Goal: Check status: Check status

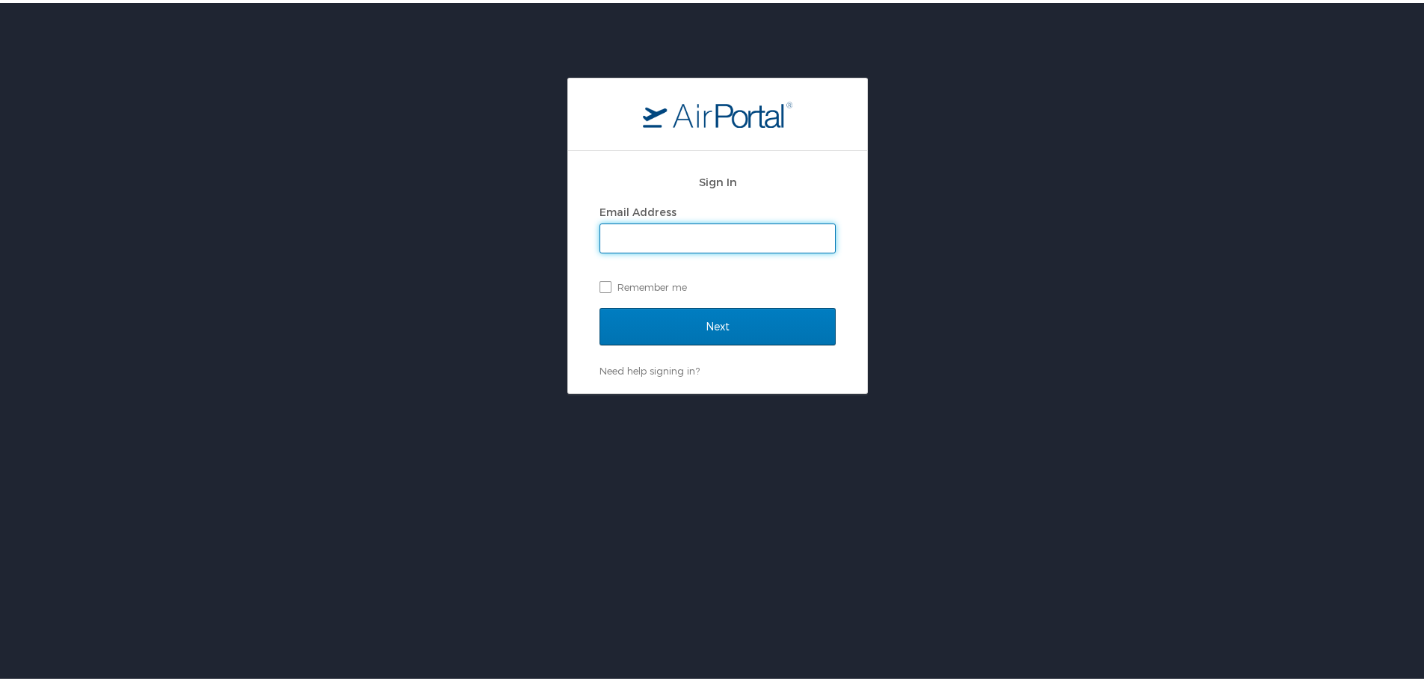
type input "rose.rhoades@chghealthcare.com"
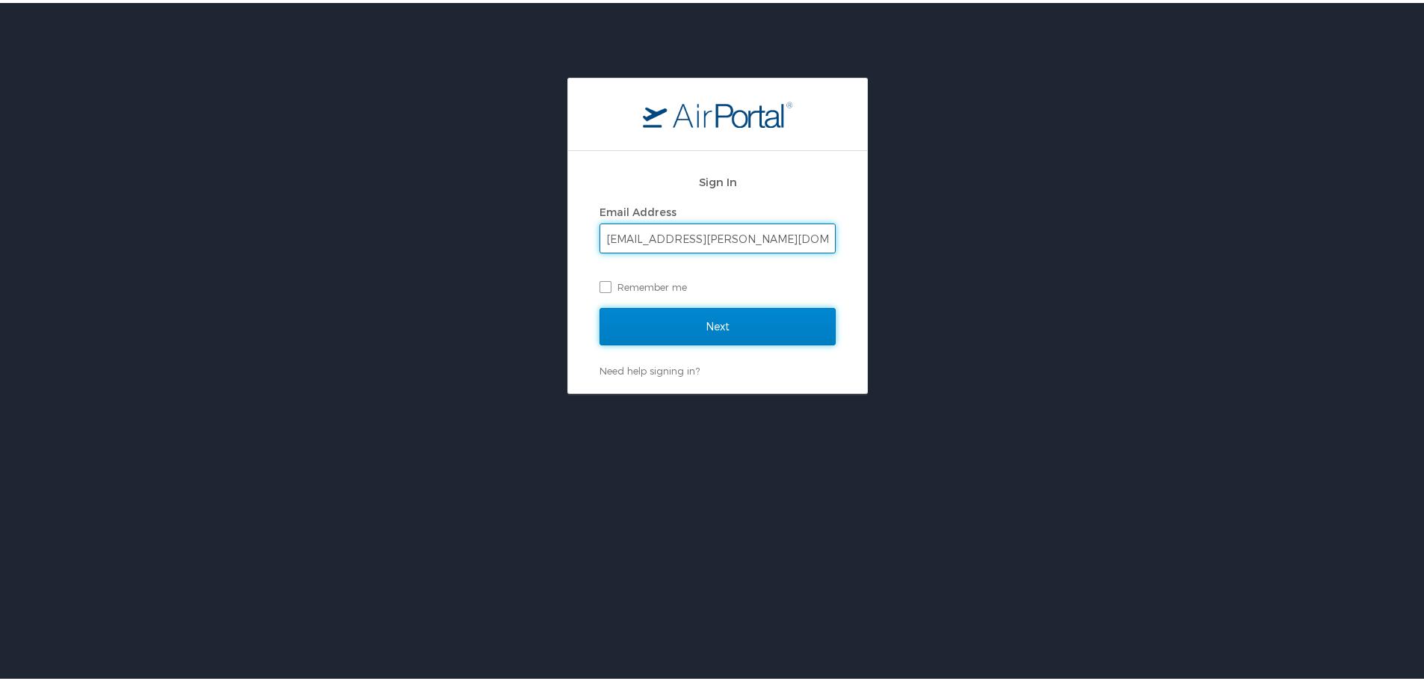
click at [647, 317] on input "Next" at bounding box center [717, 323] width 236 height 37
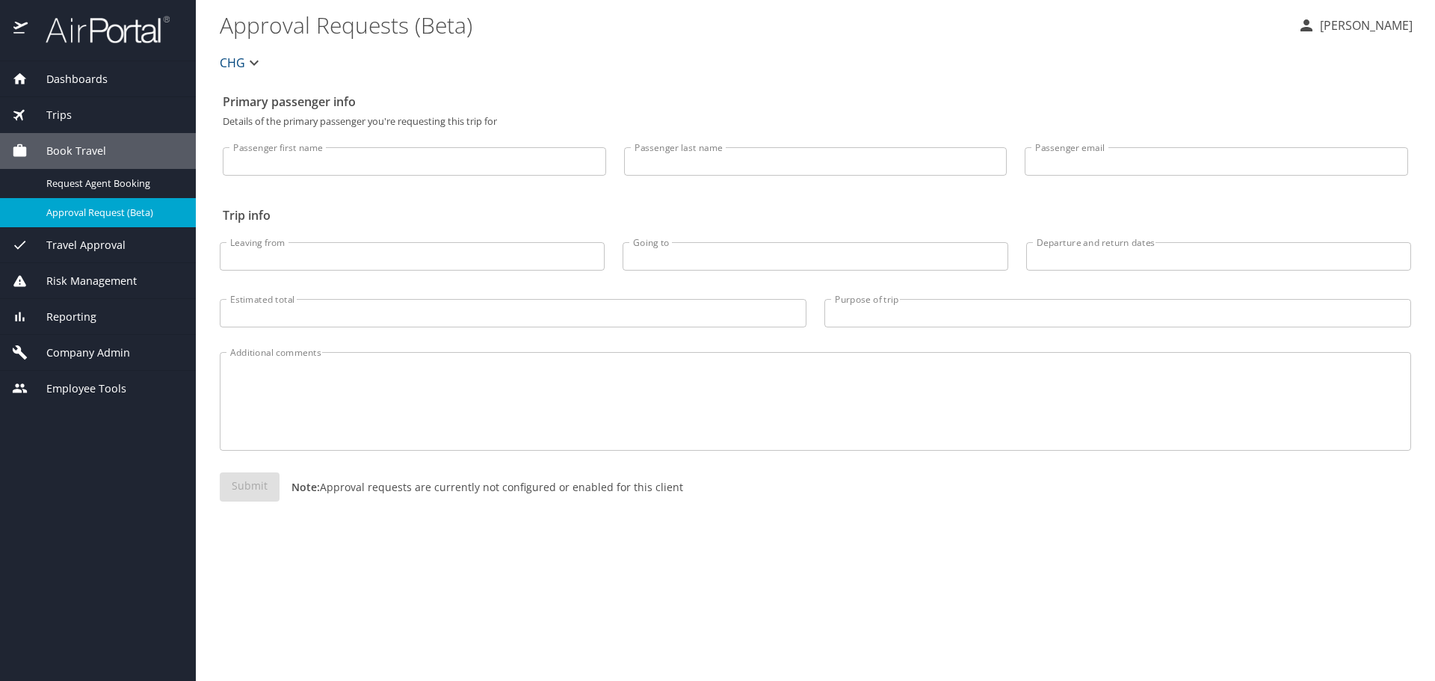
click at [81, 146] on span "Book Travel" at bounding box center [67, 151] width 78 height 16
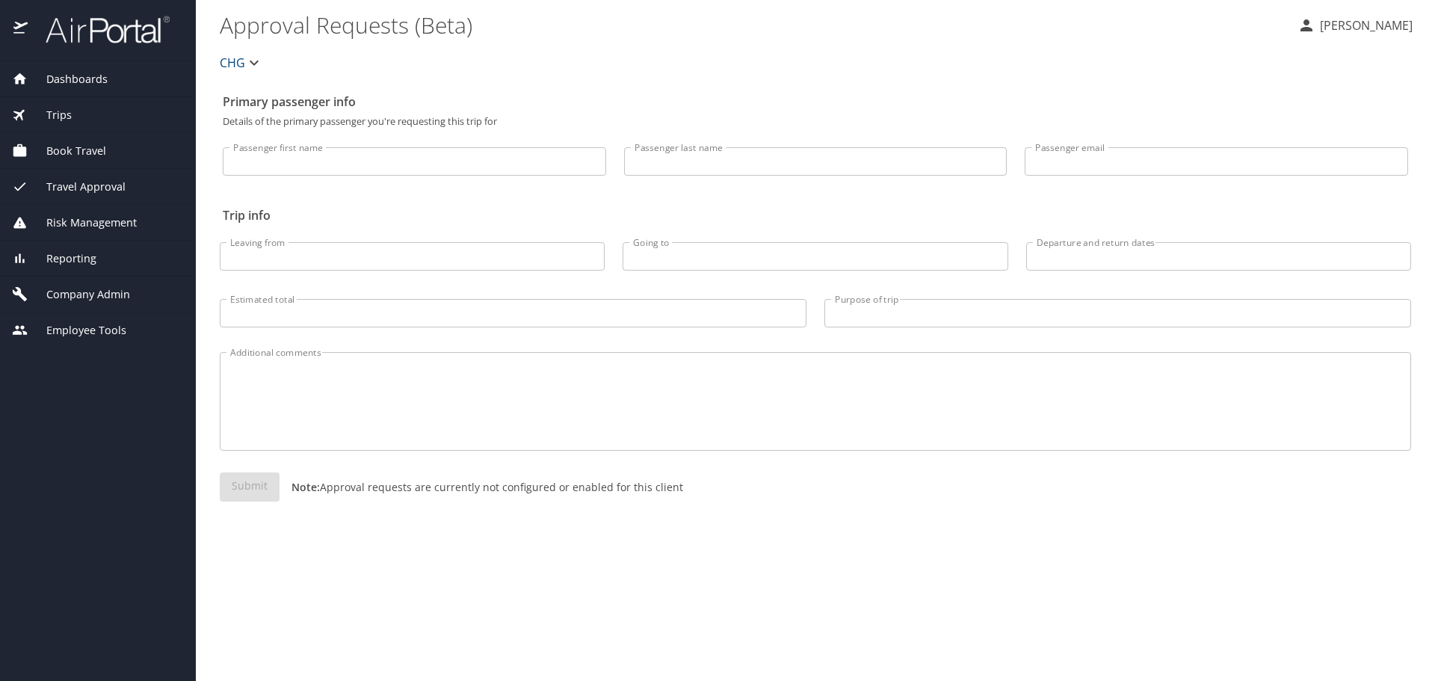
click at [64, 117] on span "Trips" at bounding box center [50, 115] width 44 height 16
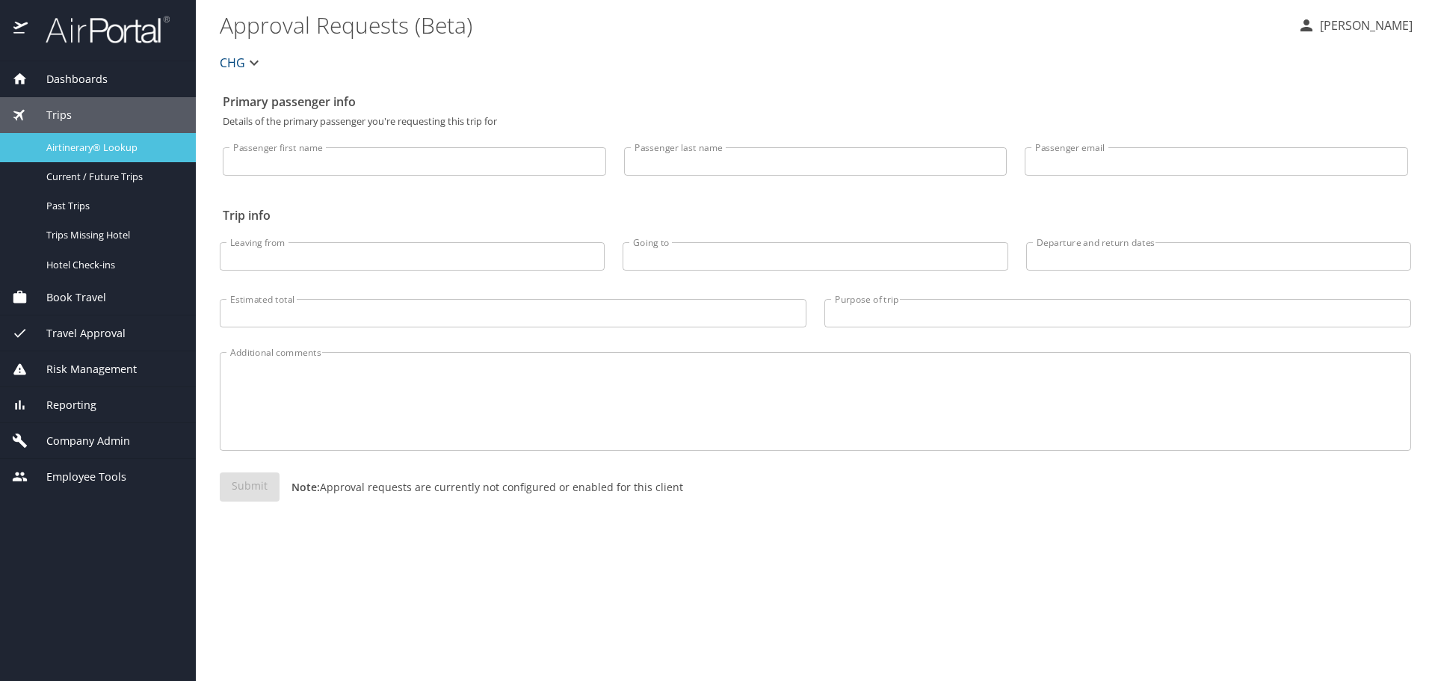
click at [81, 150] on span "Airtinerary® Lookup" at bounding box center [112, 148] width 132 height 14
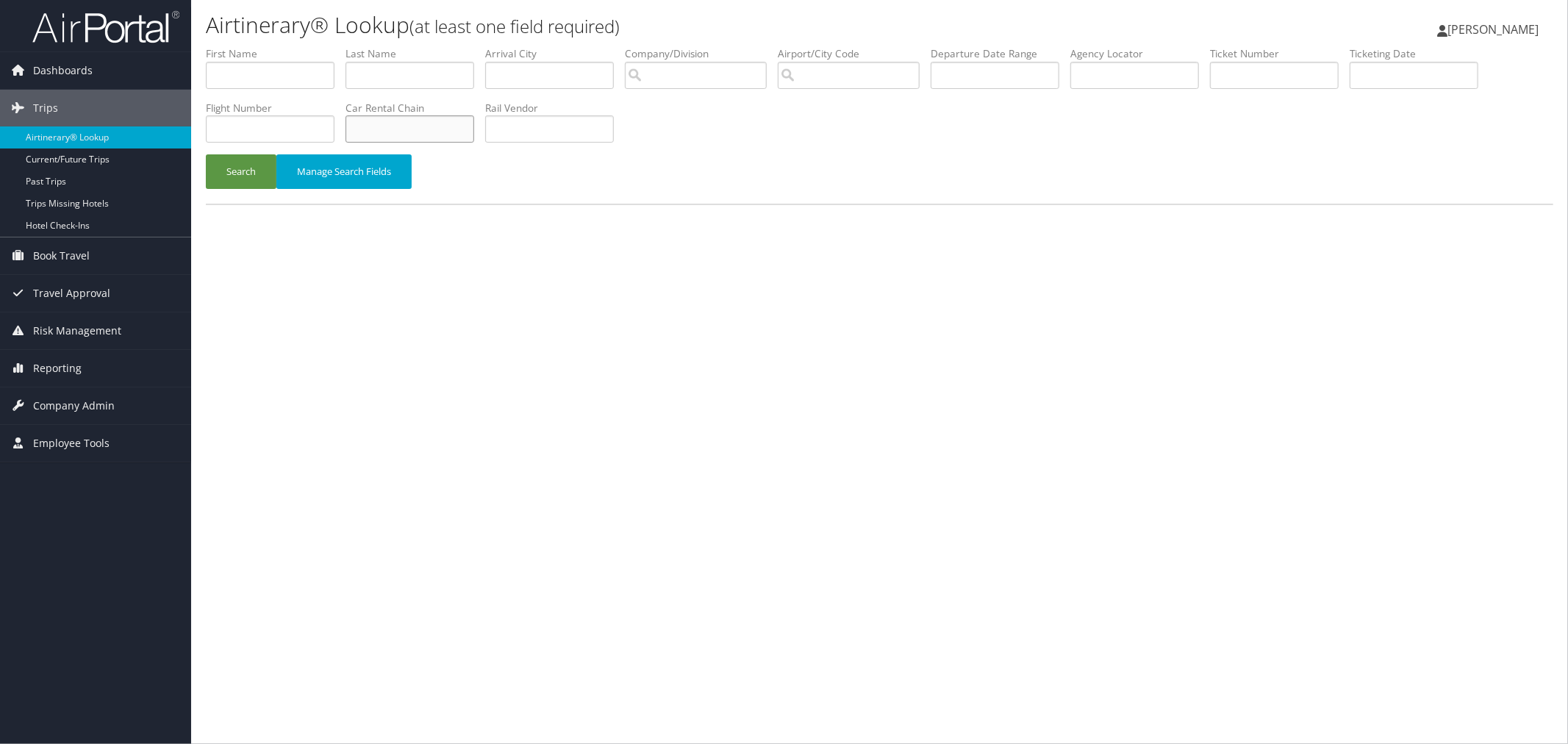
click at [474, 133] on input "text" at bounding box center [409, 129] width 129 height 28
type input "thrifty"
click at [372, 176] on button "Manage Search Fields" at bounding box center [344, 171] width 136 height 34
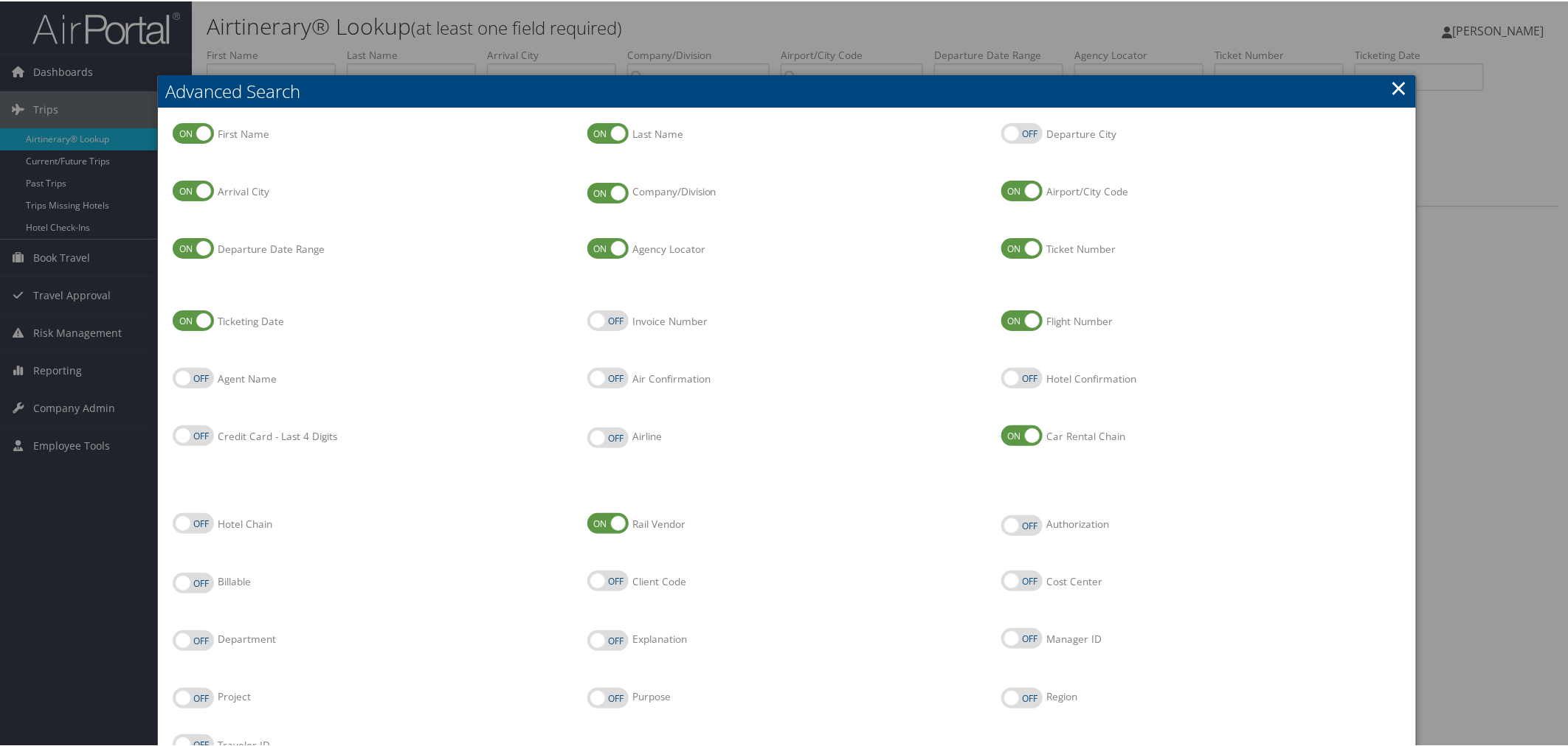
scroll to position [82, 0]
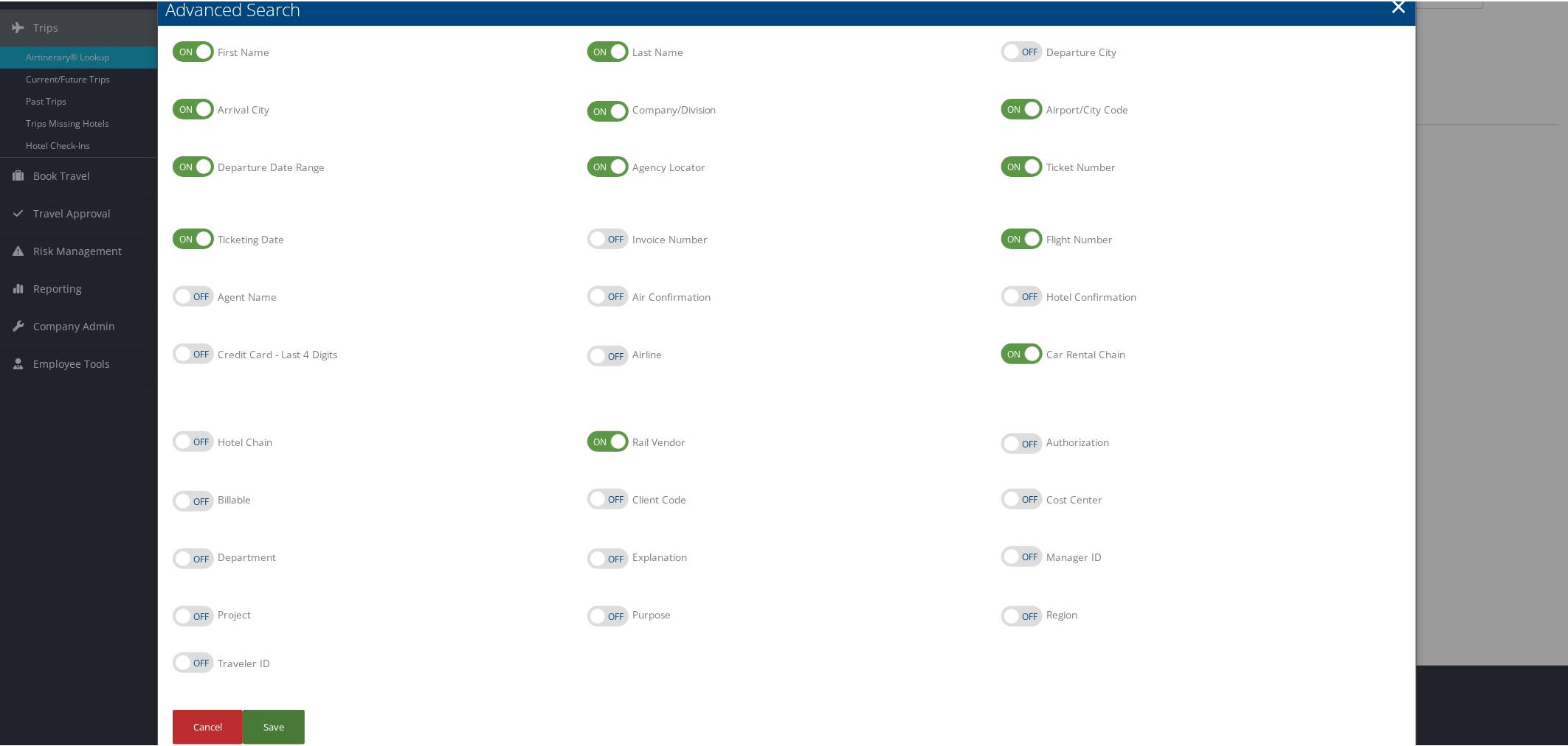
drag, startPoint x: 255, startPoint y: 719, endPoint x: 248, endPoint y: 709, distance: 12.2
click at [255, 718] on button "Save" at bounding box center [274, 725] width 62 height 35
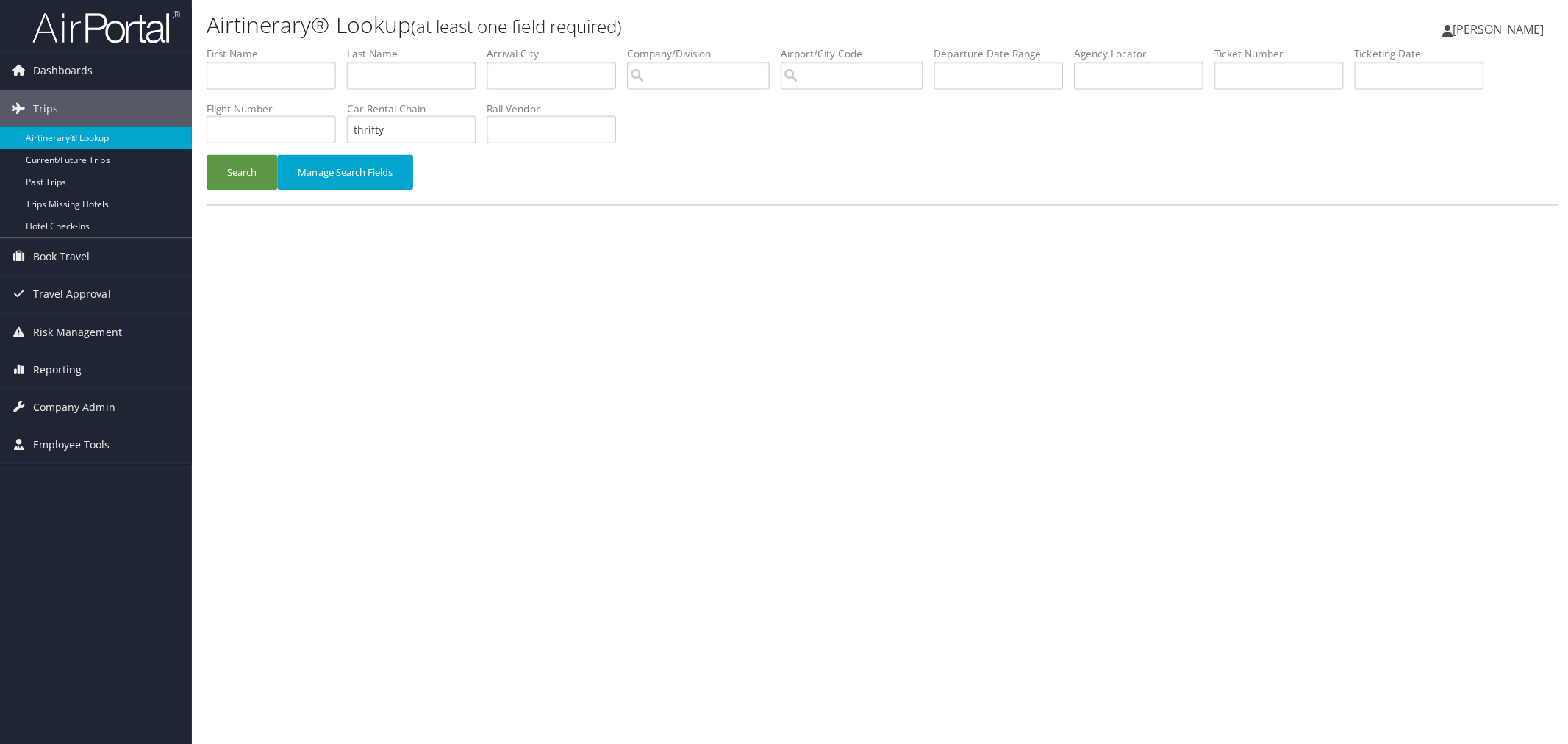
scroll to position [0, 0]
click at [527, 78] on input "text" at bounding box center [549, 76] width 129 height 28
type input "gri"
click at [250, 184] on button "Search" at bounding box center [241, 171] width 71 height 34
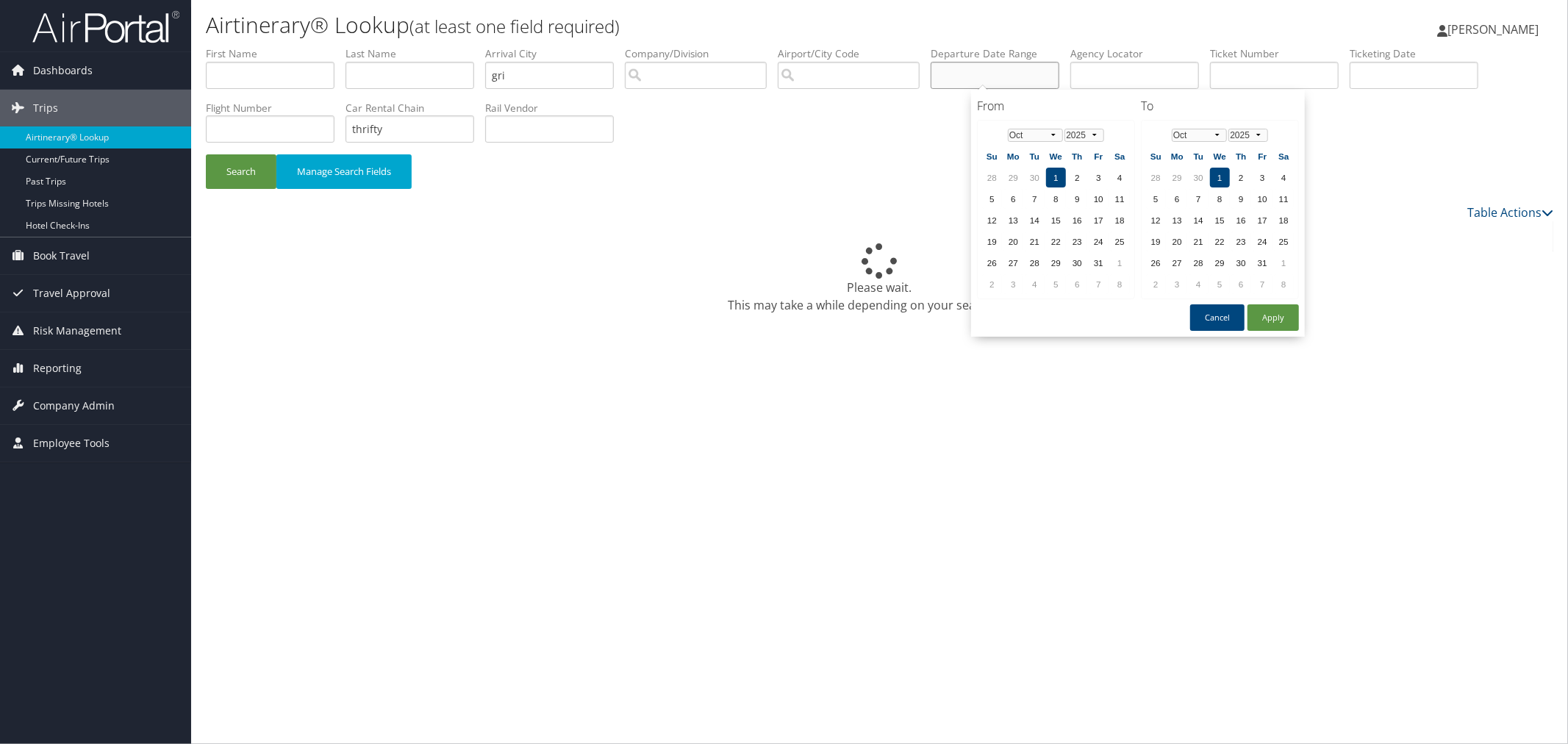
click at [1035, 77] on input "text" at bounding box center [995, 76] width 129 height 28
click at [1014, 133] on select "Jan Feb Mar Apr May Jun [DATE] Aug Sep Oct Nov Dec" at bounding box center [1036, 135] width 55 height 13
click at [1032, 167] on td "1" at bounding box center [1035, 177] width 20 height 20
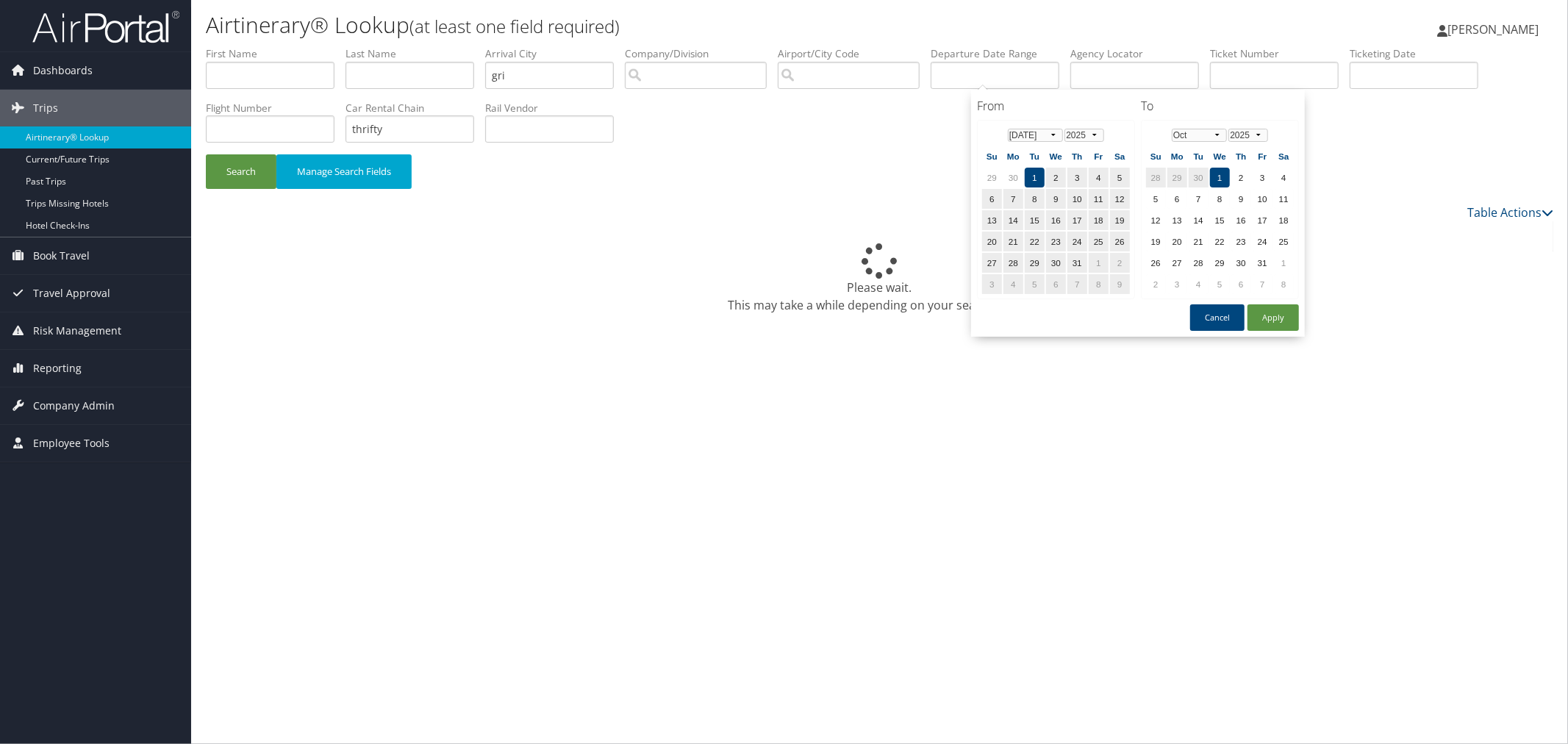
click at [1212, 169] on td "1" at bounding box center [1220, 177] width 20 height 20
click at [1263, 314] on button "Apply" at bounding box center [1273, 317] width 51 height 27
type input "[DATE] - [DATE]"
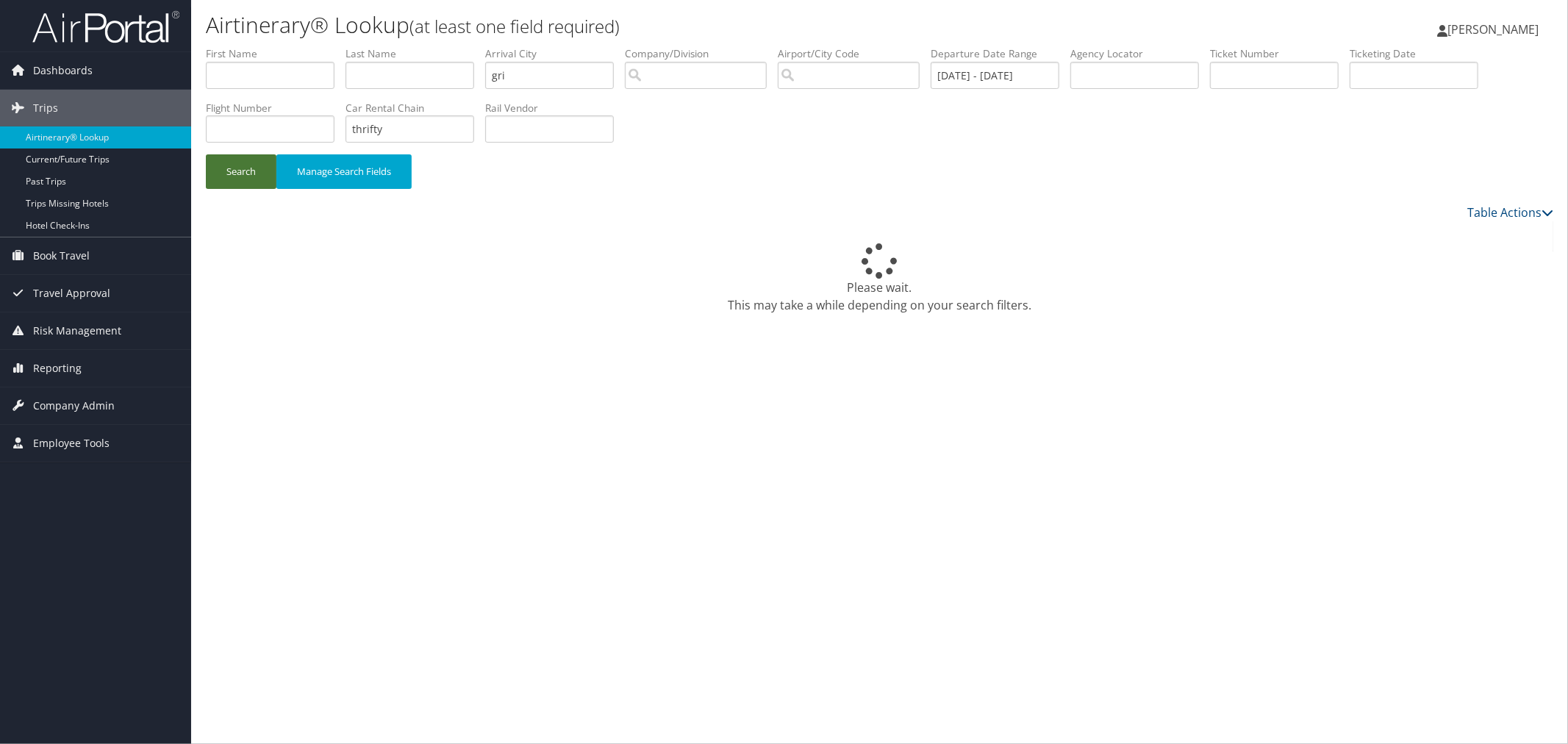
click at [228, 175] on button "Search" at bounding box center [241, 171] width 71 height 34
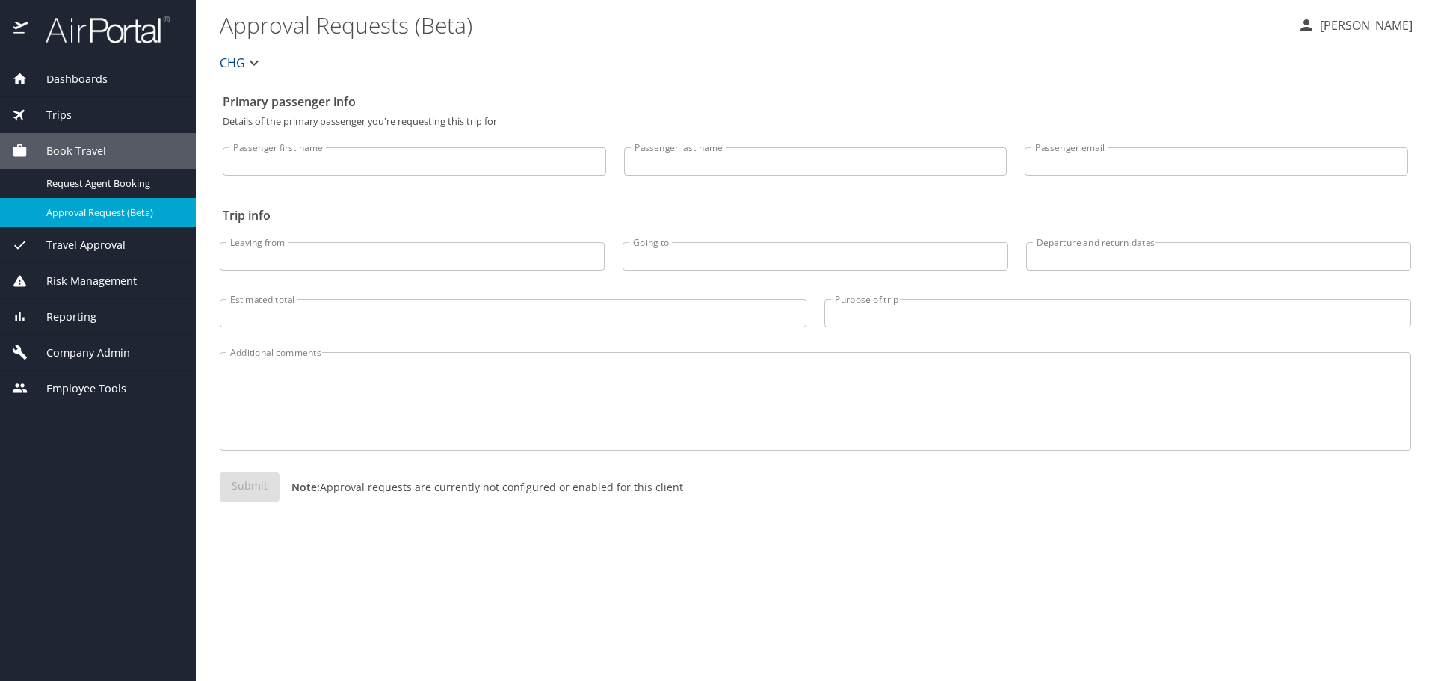
click at [61, 112] on span "Trips" at bounding box center [50, 115] width 44 height 16
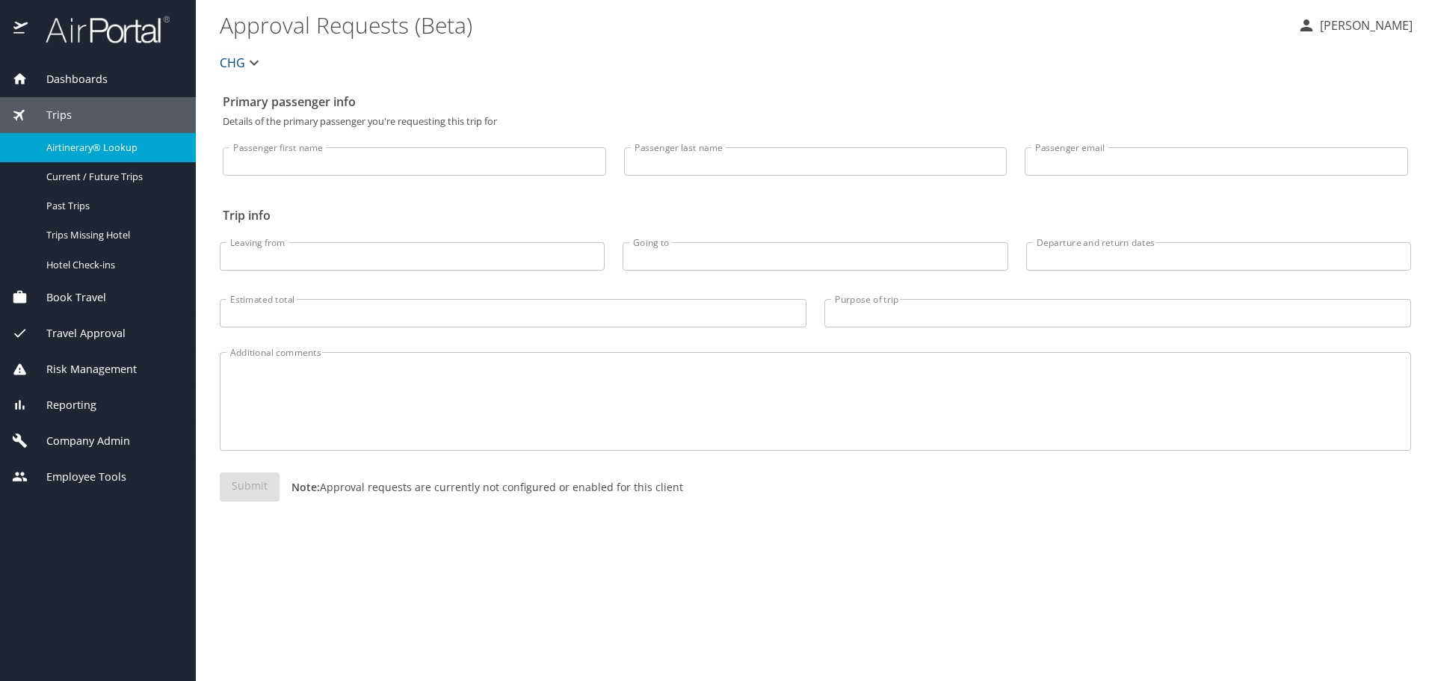
click at [74, 150] on span "Airtinerary® Lookup" at bounding box center [112, 148] width 132 height 14
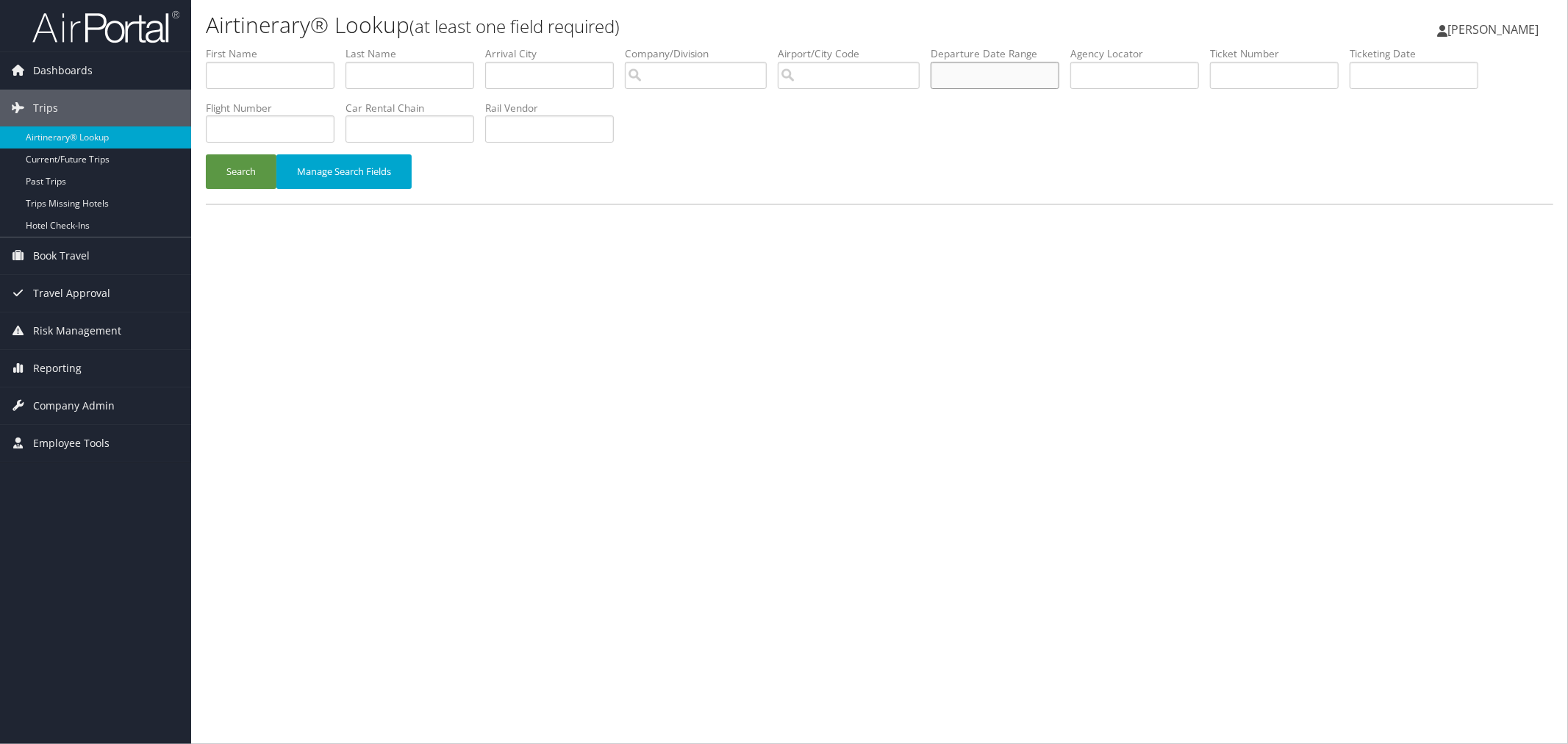
click at [1017, 74] on input "text" at bounding box center [995, 76] width 129 height 28
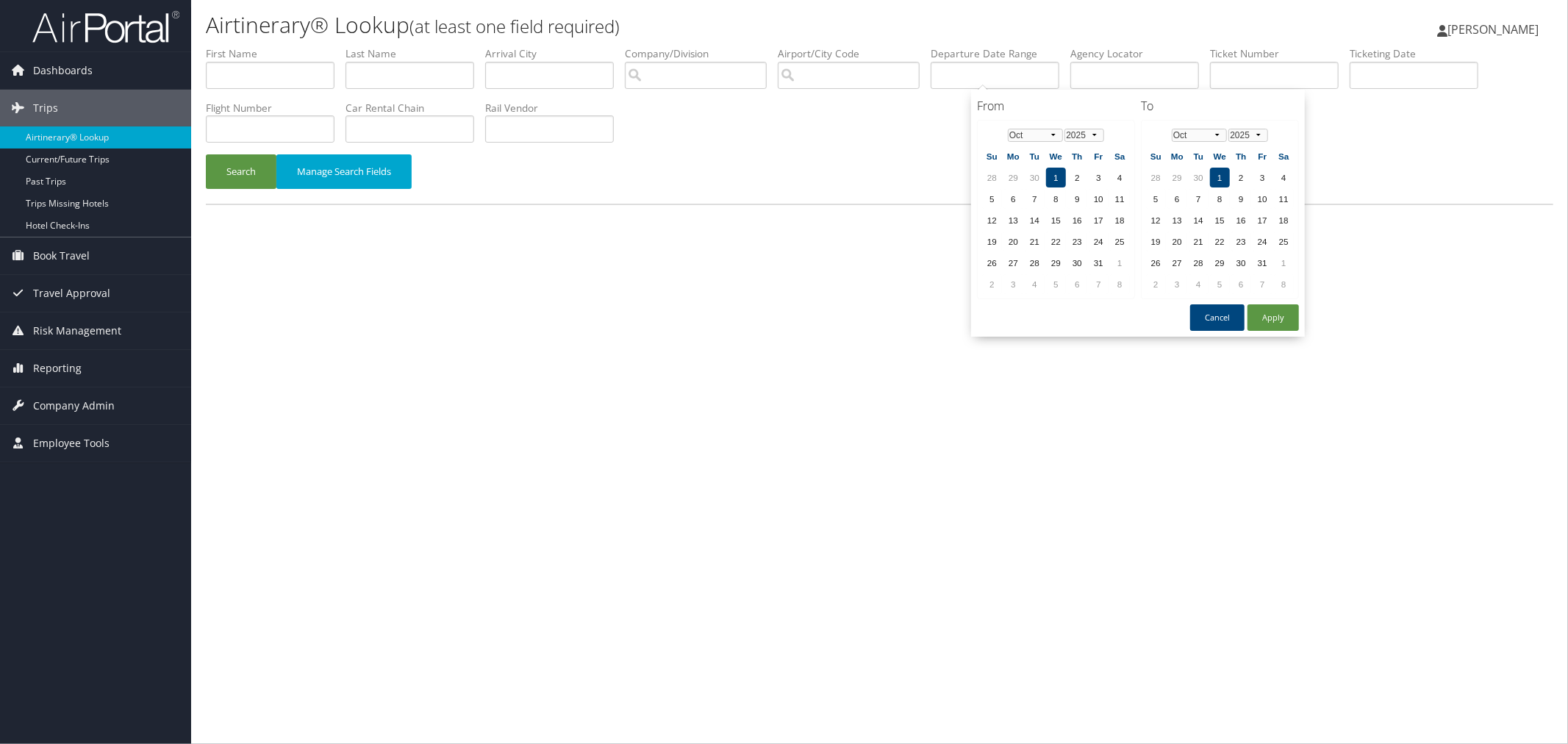
drag, startPoint x: 910, startPoint y: 256, endPoint x: 959, endPoint y: 231, distance: 55.0
click at [913, 255] on div "Airtinerary® Lookup (at least one field required) [PERSON_NAME] [PERSON_NAME] M…" at bounding box center [879, 372] width 1377 height 744
click at [1017, 83] on input "text" at bounding box center [995, 76] width 129 height 28
click at [1029, 136] on select "Jan Feb Mar Apr May Jun [DATE] Aug Sep Oct Nov Dec" at bounding box center [1036, 135] width 55 height 13
click at [1034, 173] on td "1" at bounding box center [1035, 177] width 20 height 20
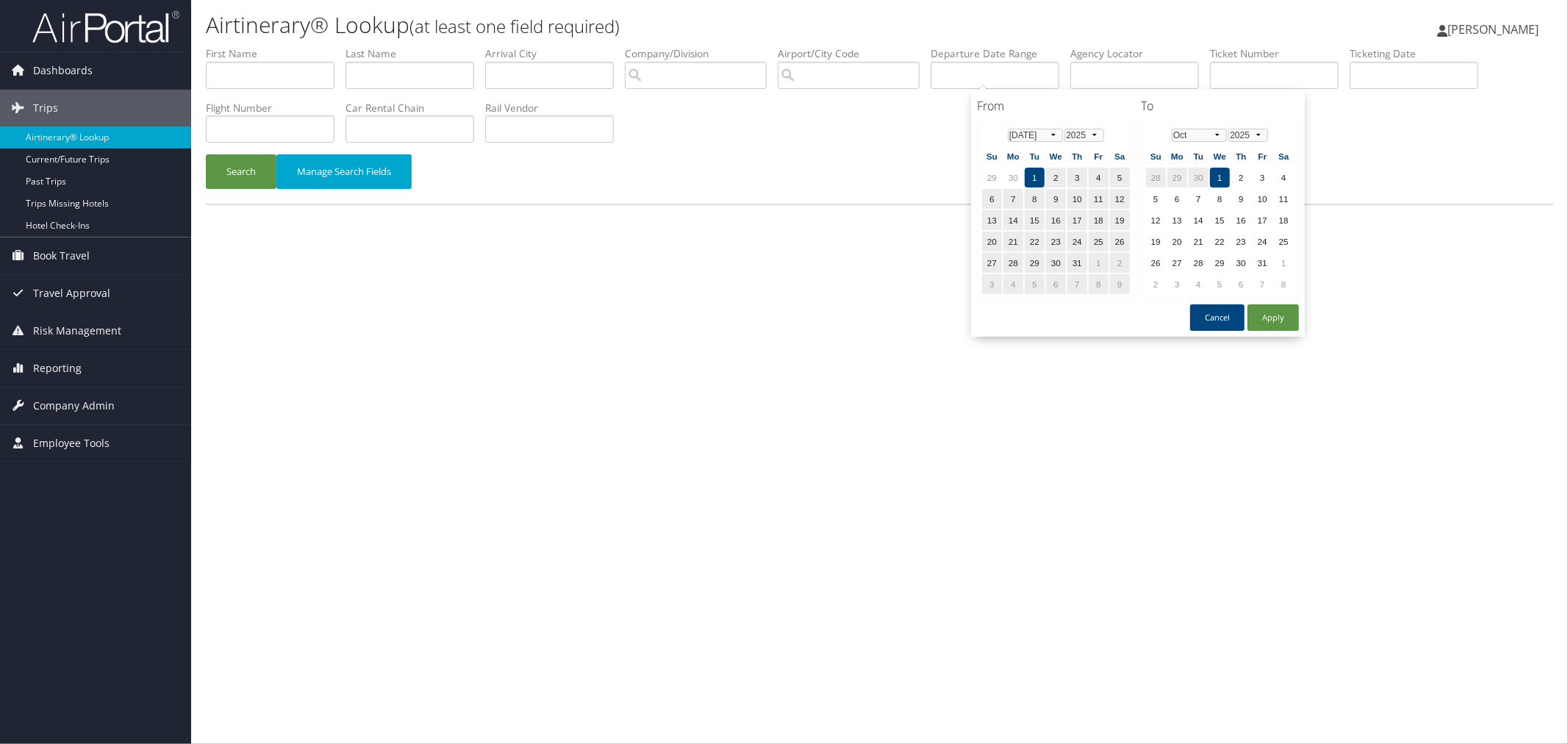
click at [1210, 175] on td "1" at bounding box center [1220, 177] width 20 height 20
click at [1268, 310] on button "Apply" at bounding box center [1273, 317] width 51 height 27
type input "[DATE] - [DATE]"
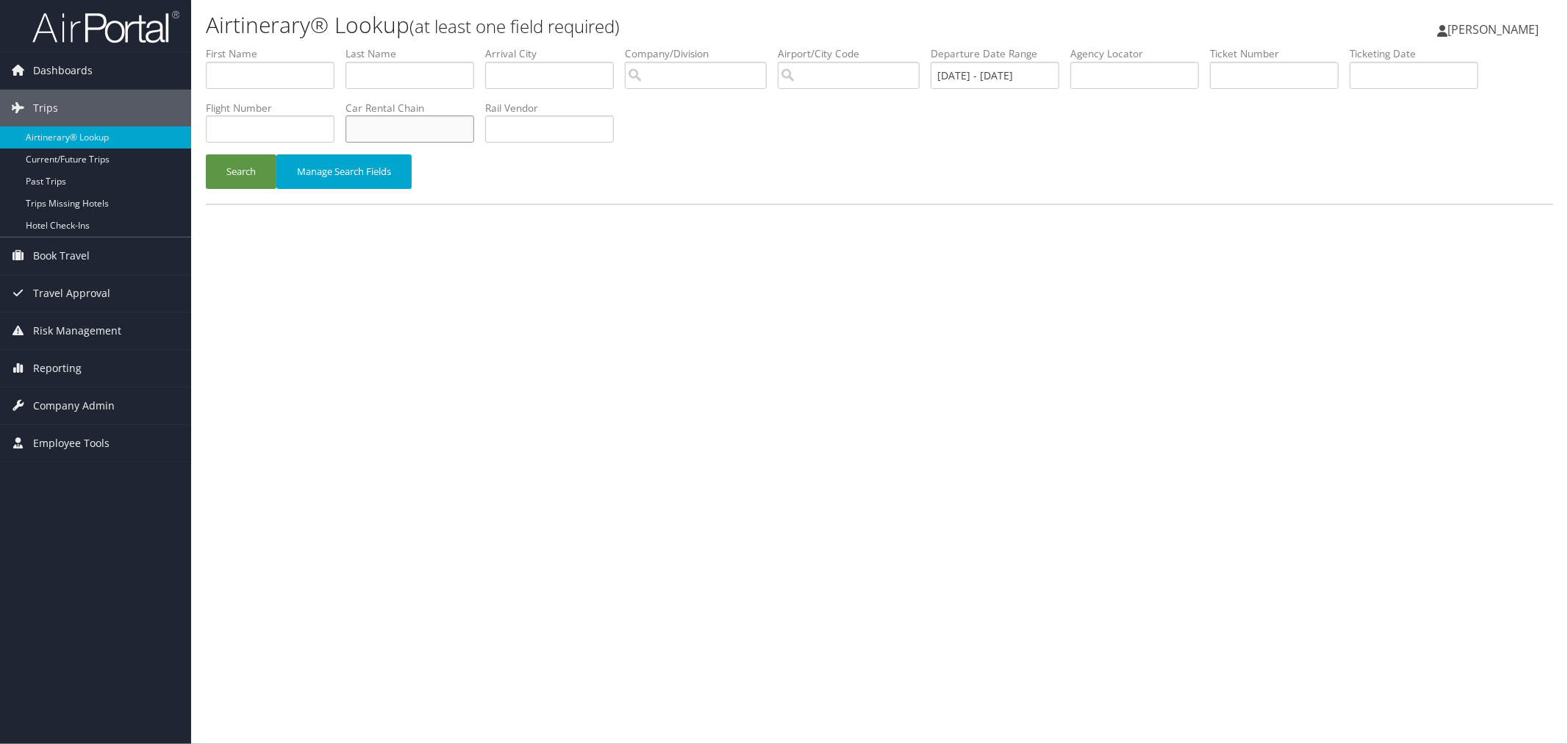
click at [474, 128] on input "text" at bounding box center [409, 129] width 129 height 28
type input "thrifty"
click at [244, 173] on button "Search" at bounding box center [241, 171] width 71 height 34
click at [71, 366] on span "Reporting" at bounding box center [57, 368] width 48 height 36
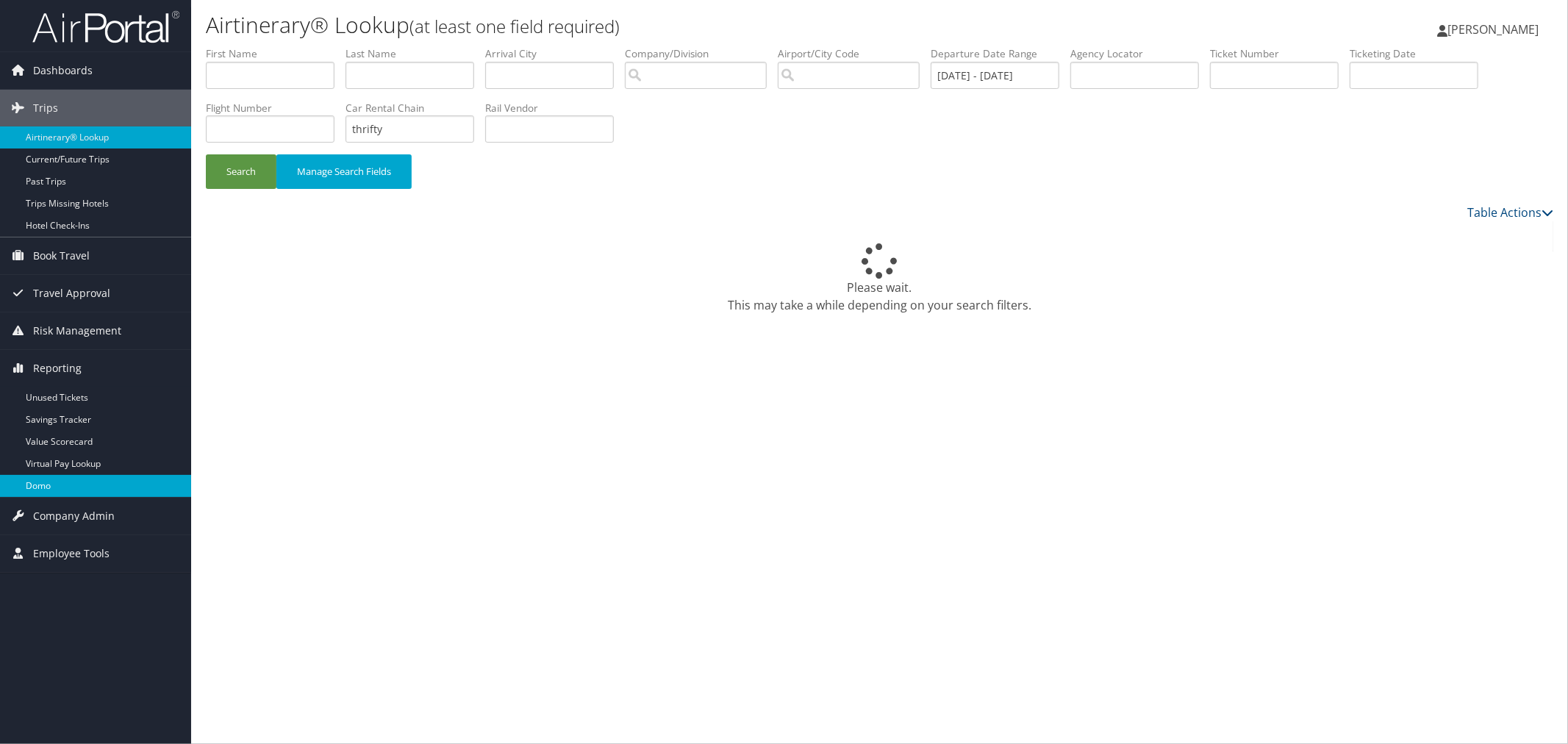
click at [36, 491] on link "Domo" at bounding box center [95, 486] width 191 height 22
